Goal: Navigation & Orientation: Go to known website

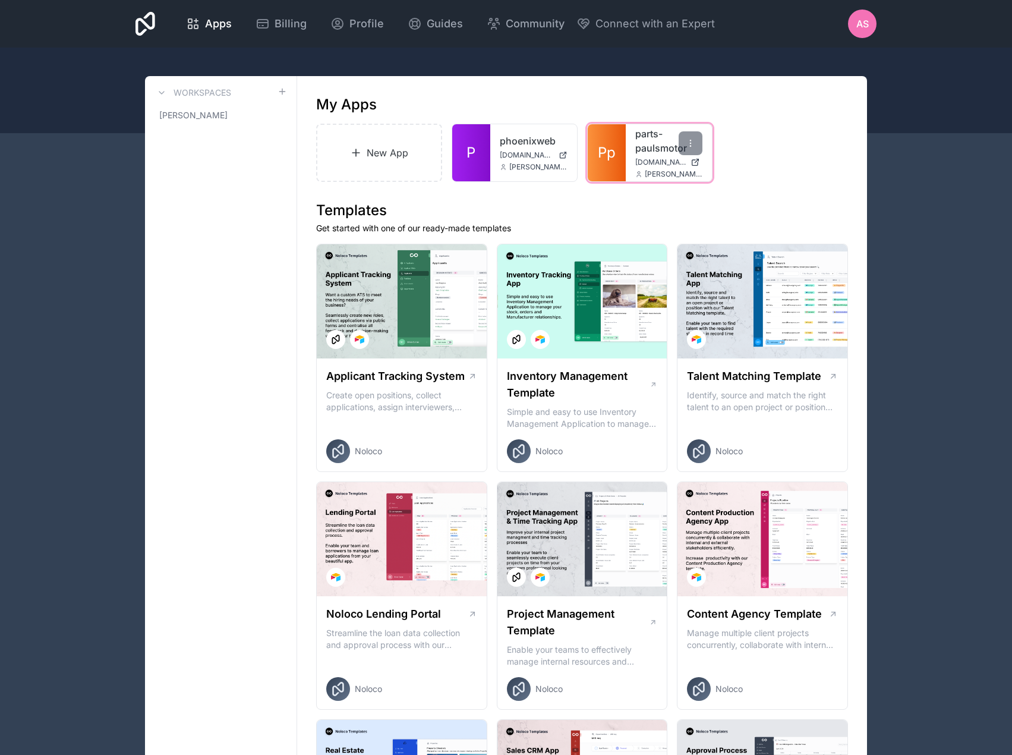
click at [634, 152] on div "parts-paulsmotor [DOMAIN_NAME] [PERSON_NAME][EMAIL_ADDRESS][DOMAIN_NAME]" at bounding box center [669, 152] width 87 height 57
click at [660, 152] on link "parts-paulsmotor" at bounding box center [669, 141] width 68 height 29
click at [476, 143] on span "P" at bounding box center [471, 152] width 9 height 19
